Goal: Task Accomplishment & Management: Complete application form

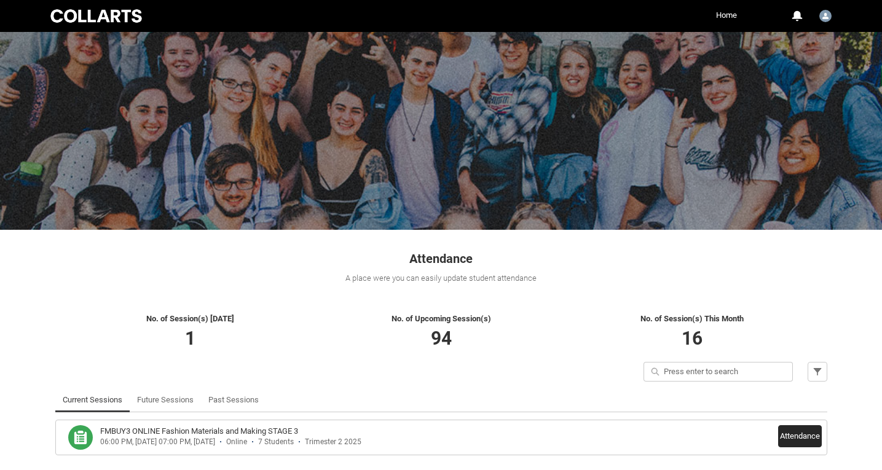
click at [800, 436] on button "Attendance" at bounding box center [800, 436] width 44 height 22
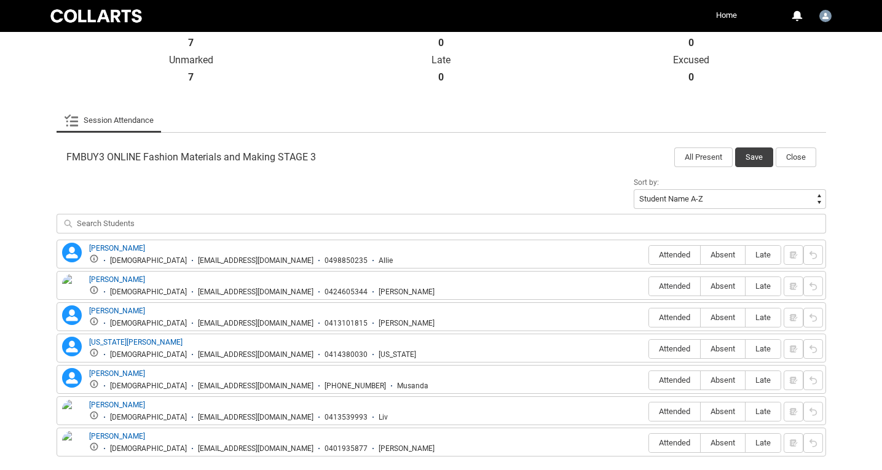
scroll to position [302, 0]
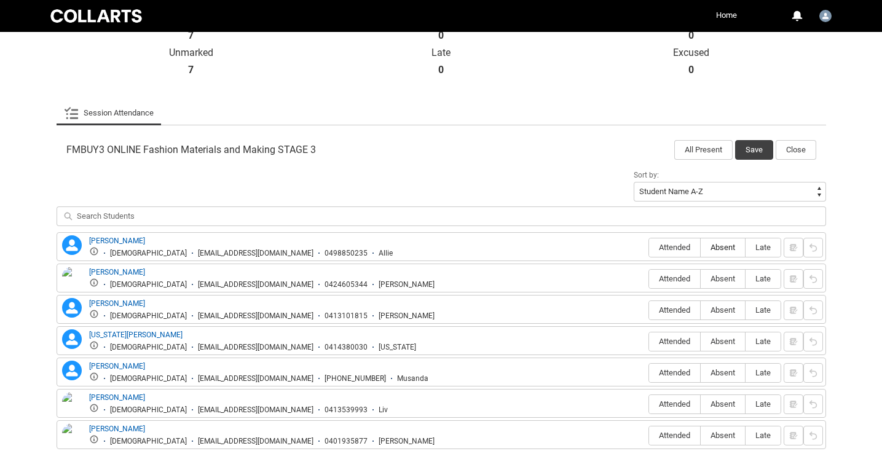
click at [729, 243] on span "Absent" at bounding box center [723, 247] width 44 height 9
click at [701, 247] on input "Absent" at bounding box center [700, 247] width 1 height 1
type lightning-radio-group "Absent"
radio input "true"
click at [725, 273] on label "Absent" at bounding box center [723, 279] width 44 height 19
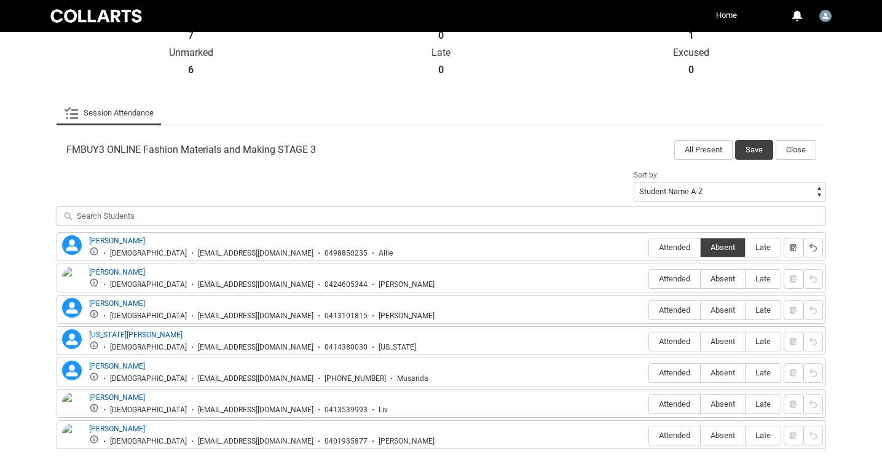
click at [701, 278] on input "Absent" at bounding box center [700, 278] width 1 height 1
type lightning-radio-group "Absent"
radio input "true"
click at [722, 310] on span "Absent" at bounding box center [723, 309] width 44 height 9
click at [701, 310] on input "Absent" at bounding box center [700, 310] width 1 height 1
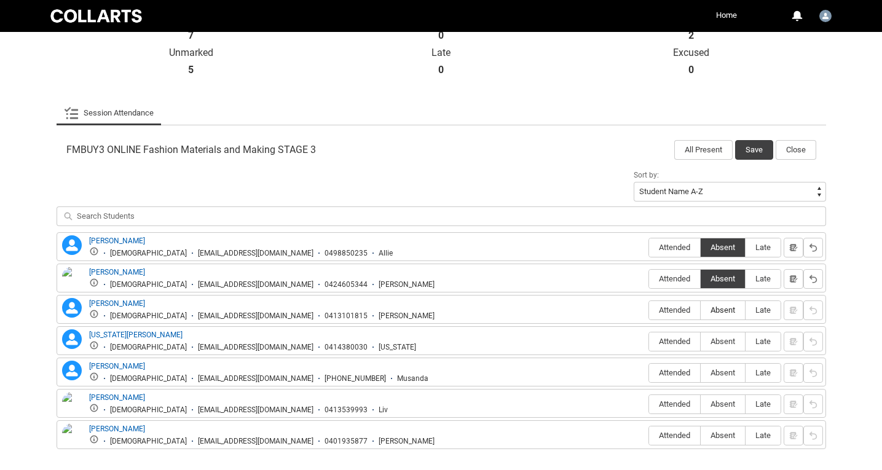
type lightning-radio-group "Absent"
radio input "true"
click at [722, 346] on span "Absent" at bounding box center [723, 341] width 44 height 9
click at [701, 342] on input "Absent" at bounding box center [700, 341] width 1 height 1
type lightning-radio-group "Absent"
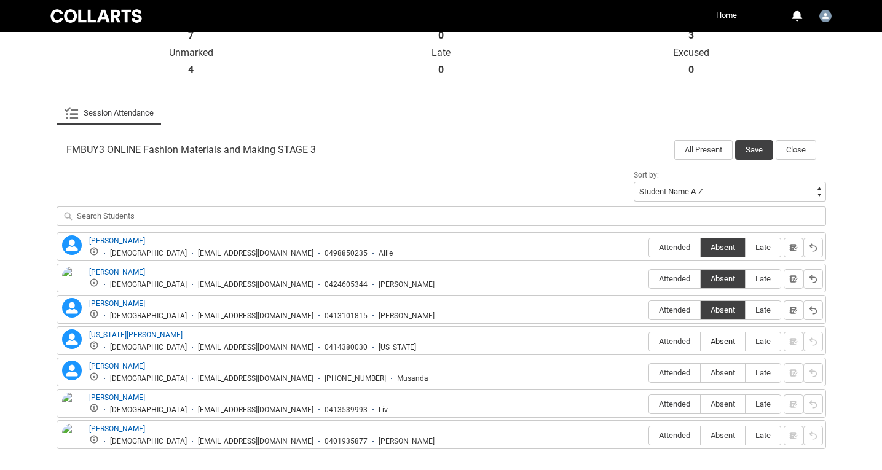
radio input "true"
click at [720, 374] on span "Absent" at bounding box center [723, 372] width 44 height 9
click at [701, 373] on input "Absent" at bounding box center [700, 372] width 1 height 1
type lightning-radio-group "Absent"
radio input "true"
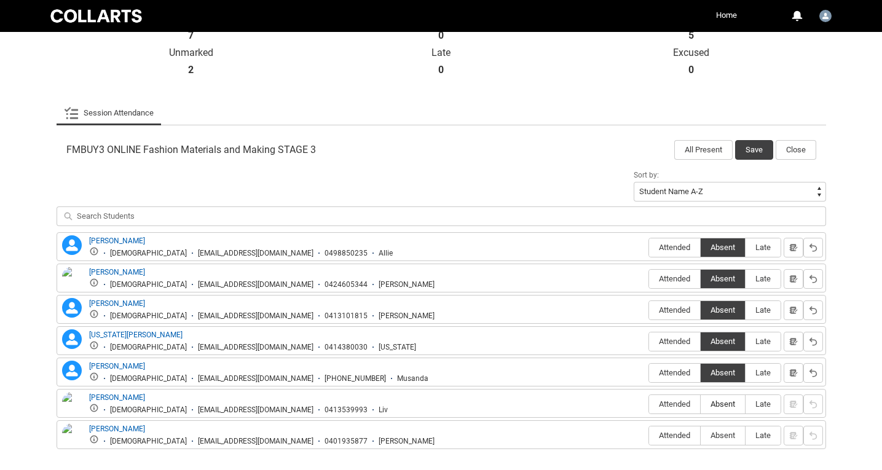
click at [720, 404] on span "Absent" at bounding box center [723, 403] width 44 height 9
click at [701, 404] on input "Absent" at bounding box center [700, 404] width 1 height 1
type lightning-radio-group "Absent"
radio input "true"
click at [720, 435] on span "Absent" at bounding box center [723, 435] width 44 height 9
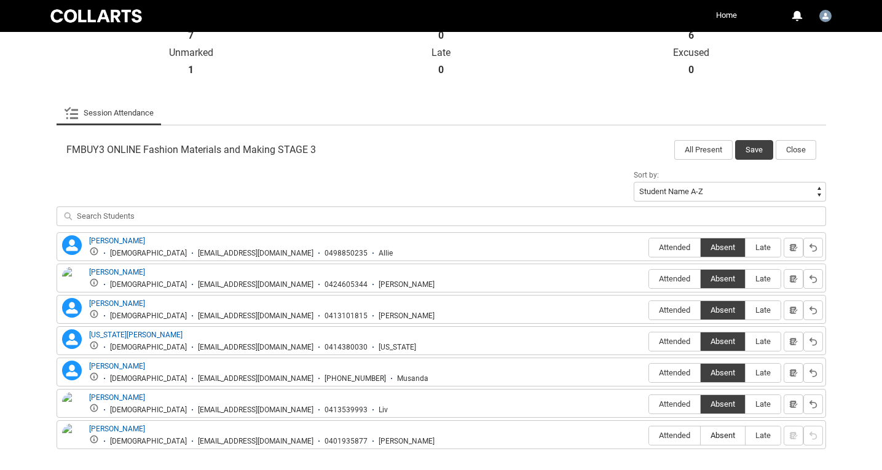
click at [701, 435] on input "Absent" at bounding box center [700, 435] width 1 height 1
type lightning-radio-group "Absent"
radio input "true"
click at [755, 143] on button "Save" at bounding box center [754, 150] width 38 height 20
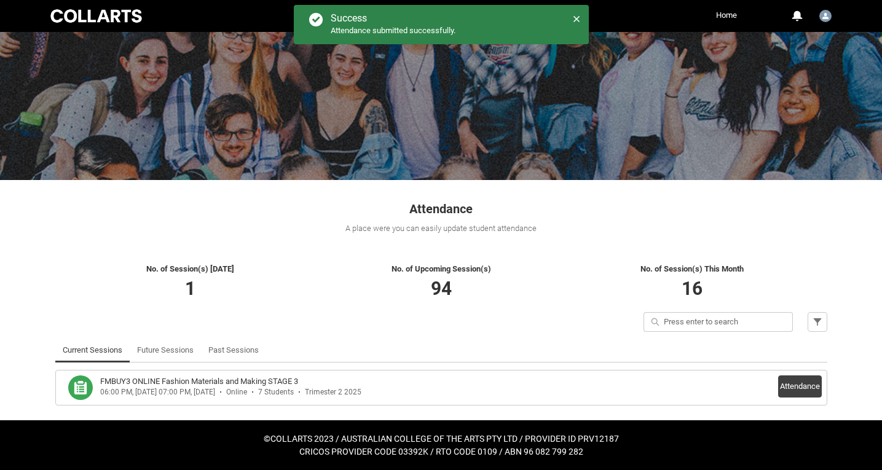
scroll to position [49, 0]
